Goal: Information Seeking & Learning: Learn about a topic

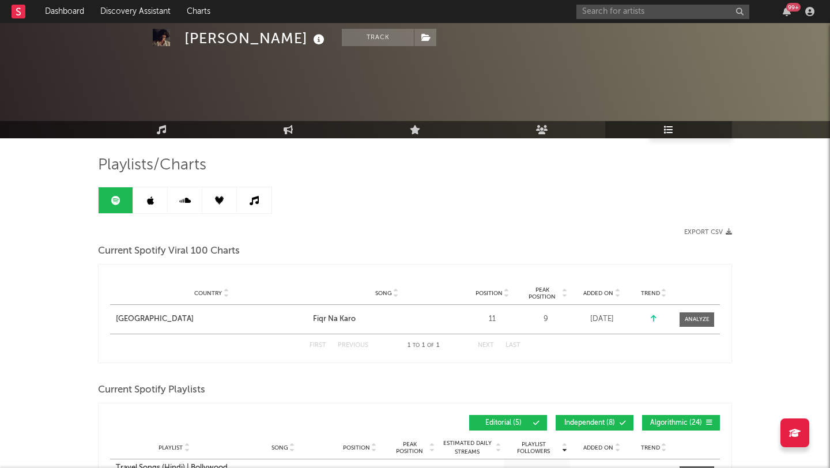
scroll to position [137, 0]
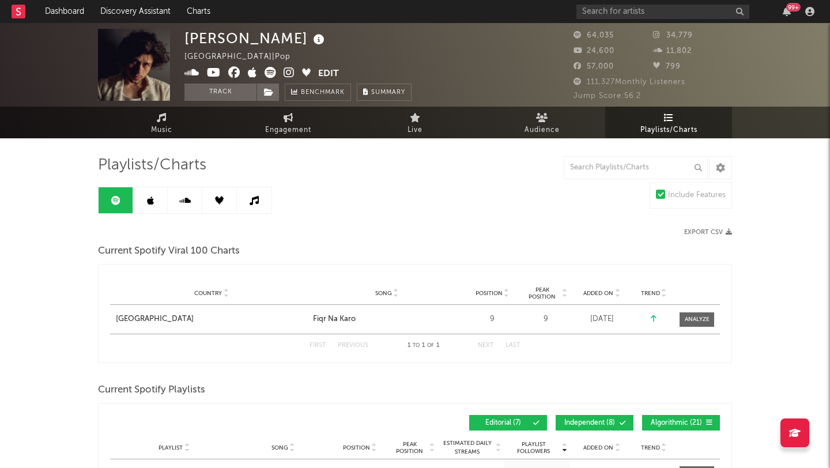
click at [139, 206] on link at bounding box center [150, 200] width 35 height 26
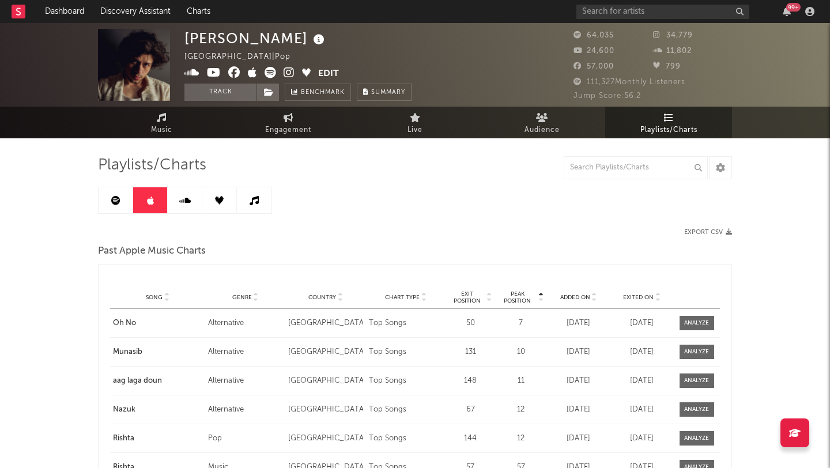
click at [190, 201] on link at bounding box center [185, 200] width 35 height 26
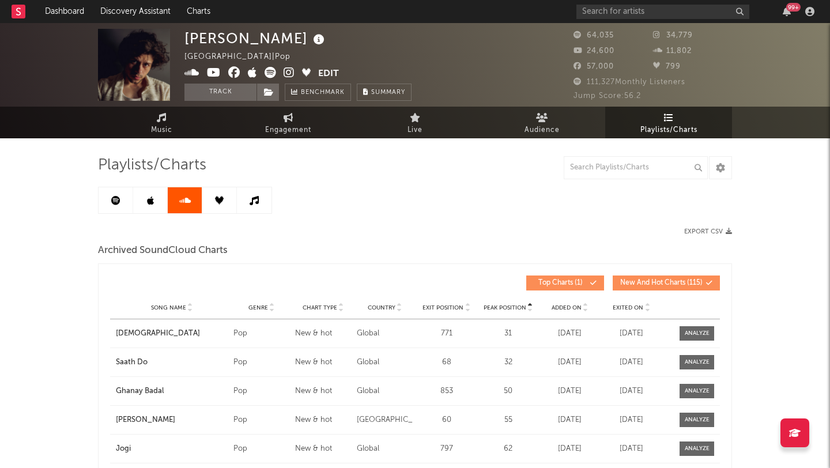
click at [112, 199] on icon at bounding box center [115, 200] width 9 height 9
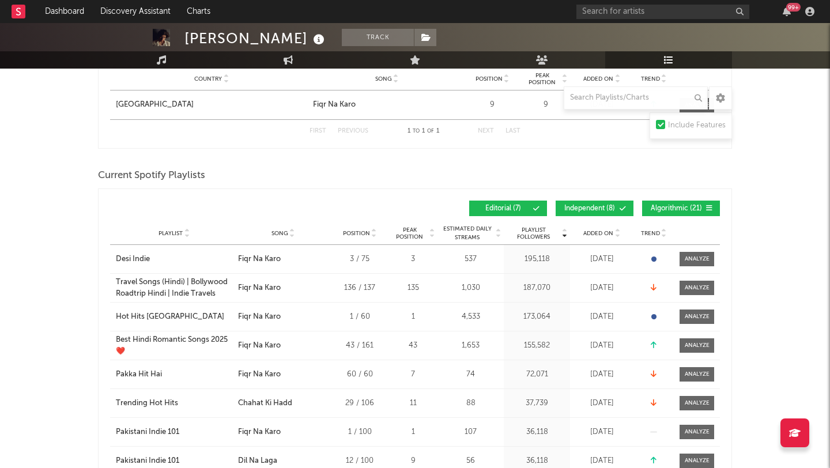
scroll to position [214, 0]
